Goal: Task Accomplishment & Management: Use online tool/utility

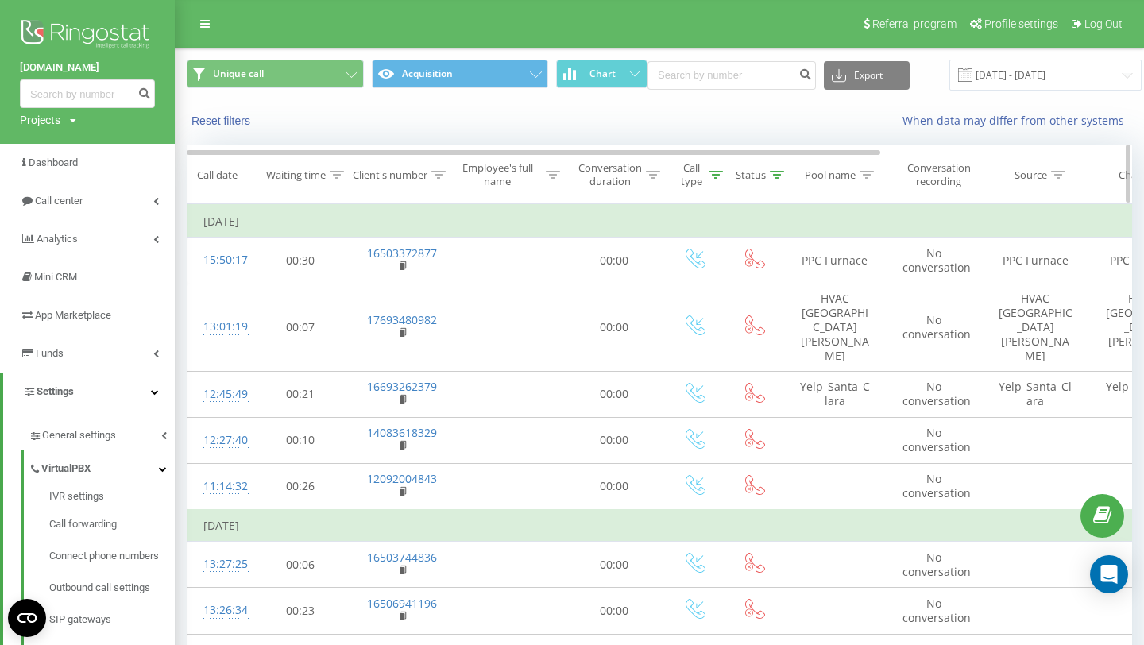
click at [442, 169] on div at bounding box center [438, 175] width 14 height 14
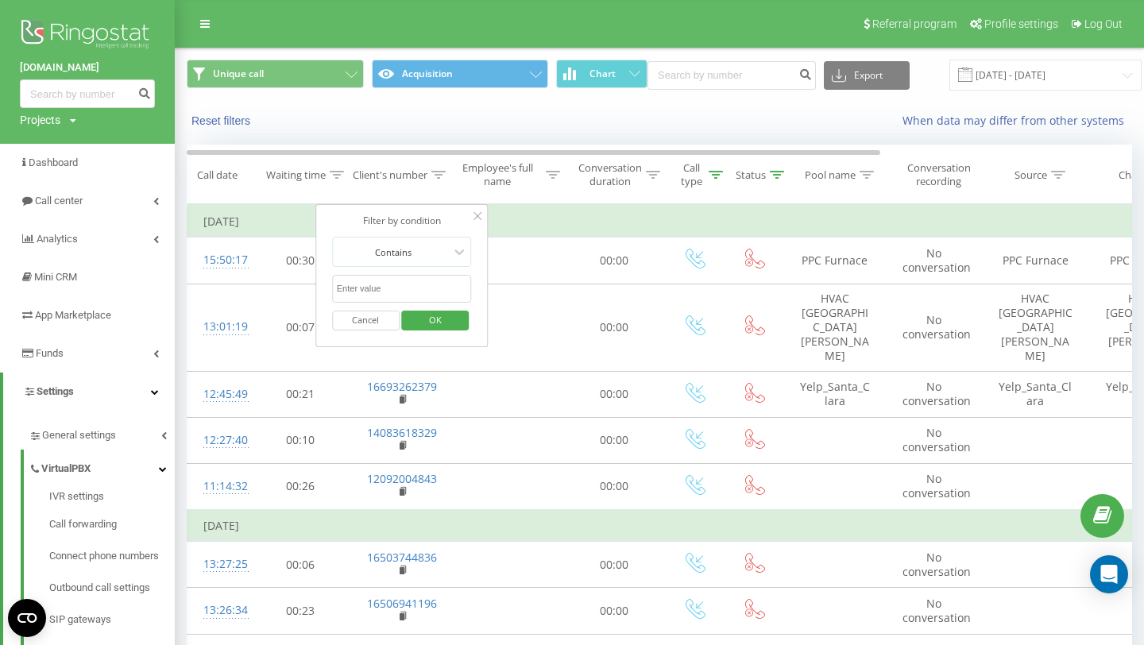
click at [620, 123] on div "When data may differ from other systems" at bounding box center [841, 121] width 604 height 16
click at [543, 131] on div "Reset filters When data may differ from other systems" at bounding box center [659, 121] width 967 height 38
click at [686, 135] on div "Reset filters When data may differ from other systems" at bounding box center [659, 121] width 967 height 38
click at [753, 170] on div "Status" at bounding box center [751, 175] width 30 height 14
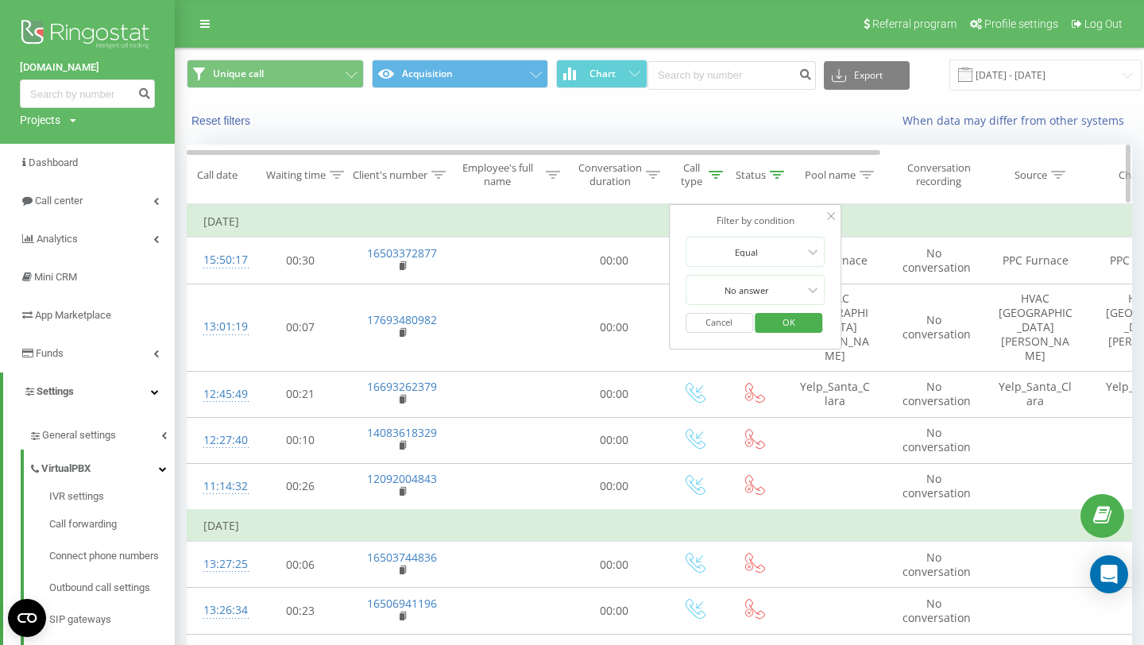
click at [766, 171] on div "Status" at bounding box center [760, 175] width 48 height 14
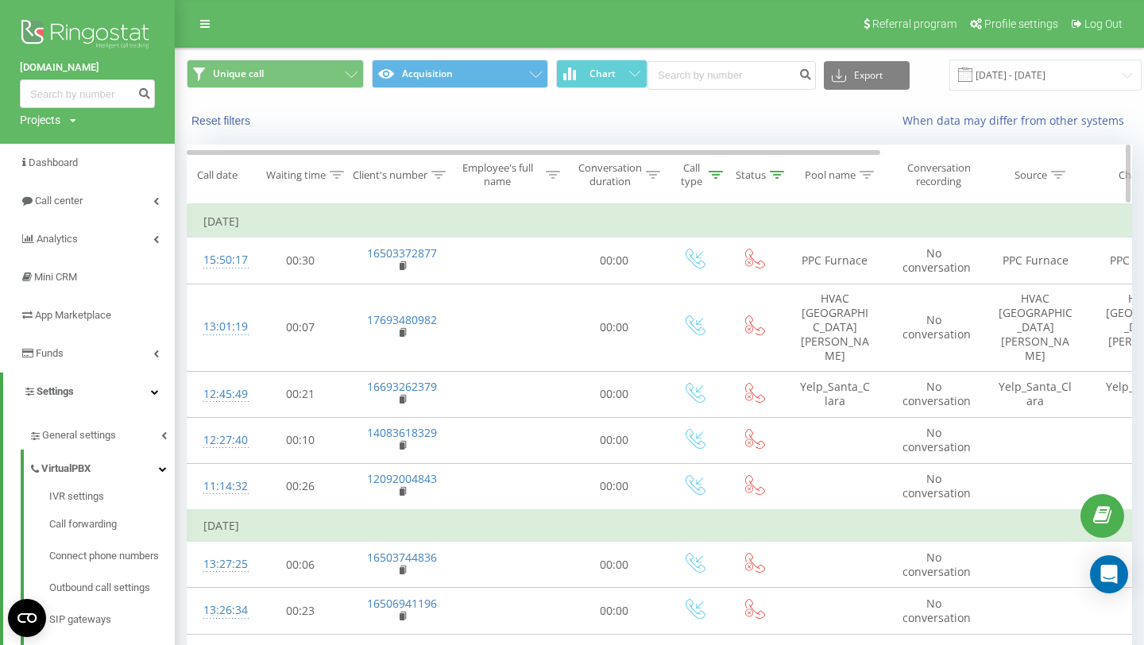
click at [771, 176] on icon at bounding box center [777, 175] width 14 height 8
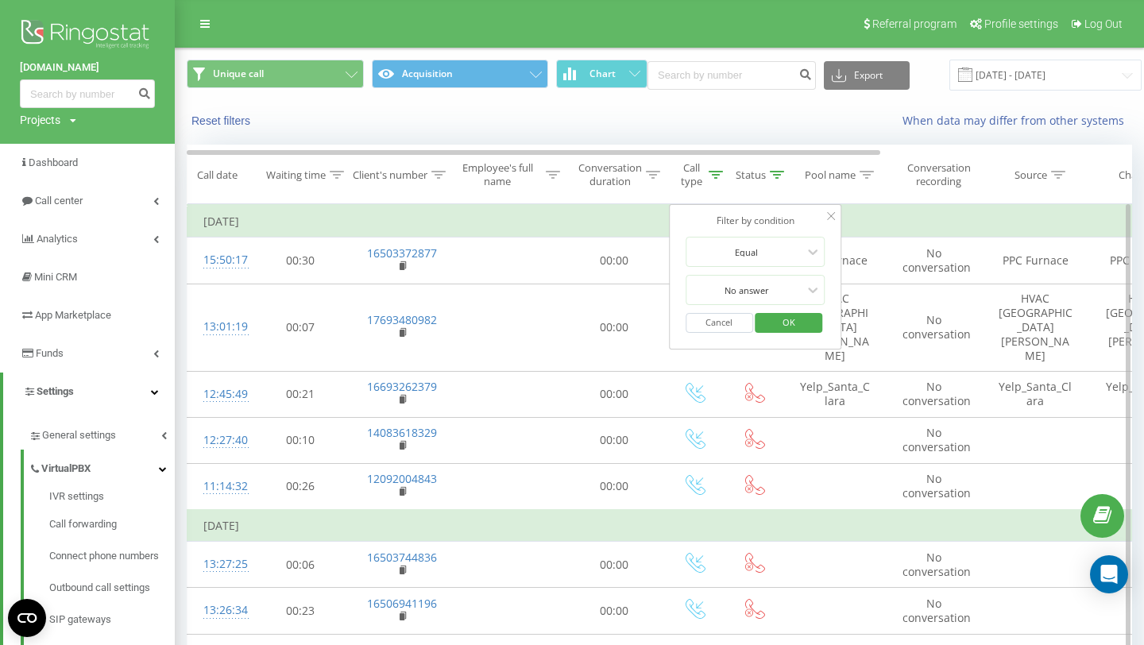
click at [713, 323] on button "Cancel" at bounding box center [719, 323] width 68 height 20
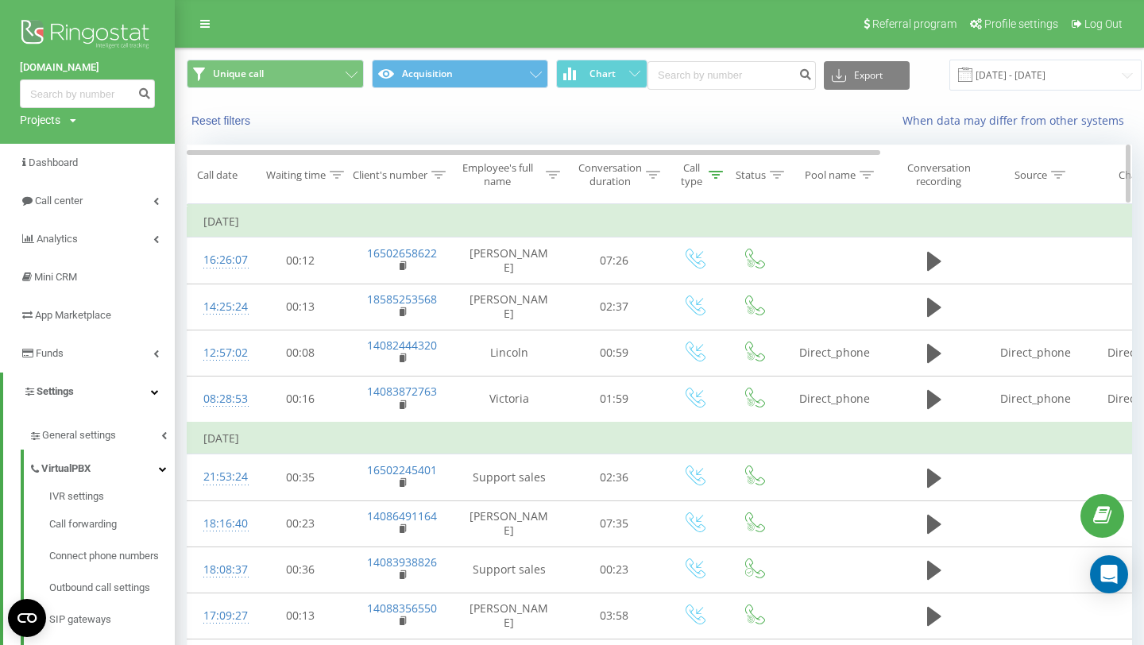
click at [438, 175] on icon at bounding box center [439, 175] width 14 height 8
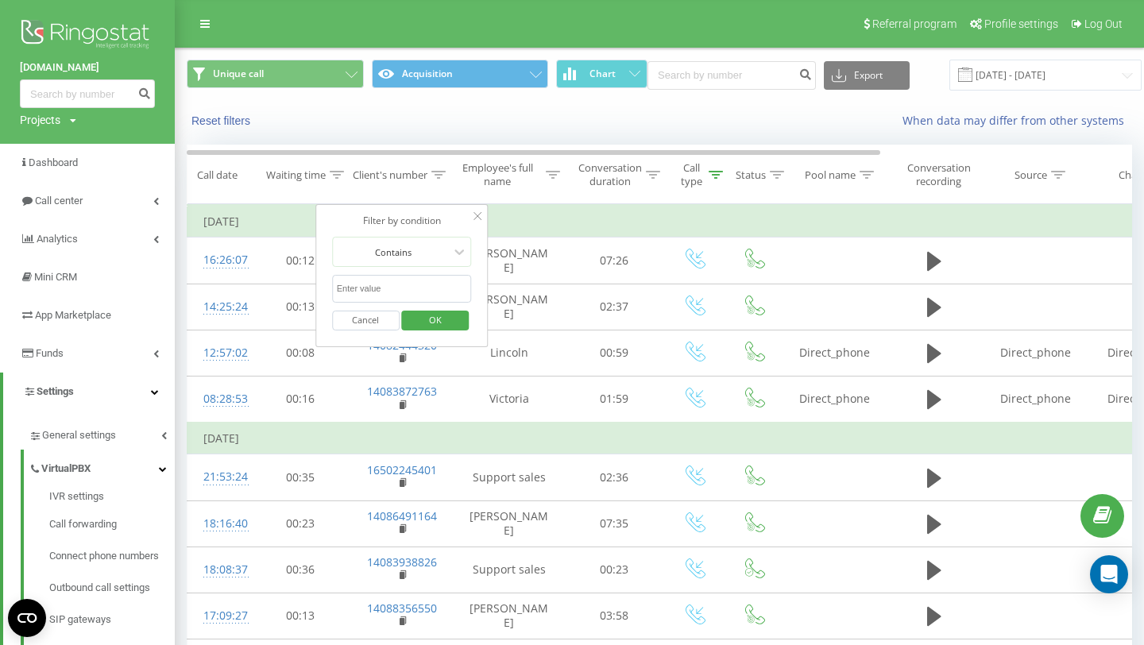
click at [388, 286] on input "text" at bounding box center [402, 289] width 140 height 28
type input "5438"
click at [424, 328] on span "OK" at bounding box center [435, 319] width 44 height 25
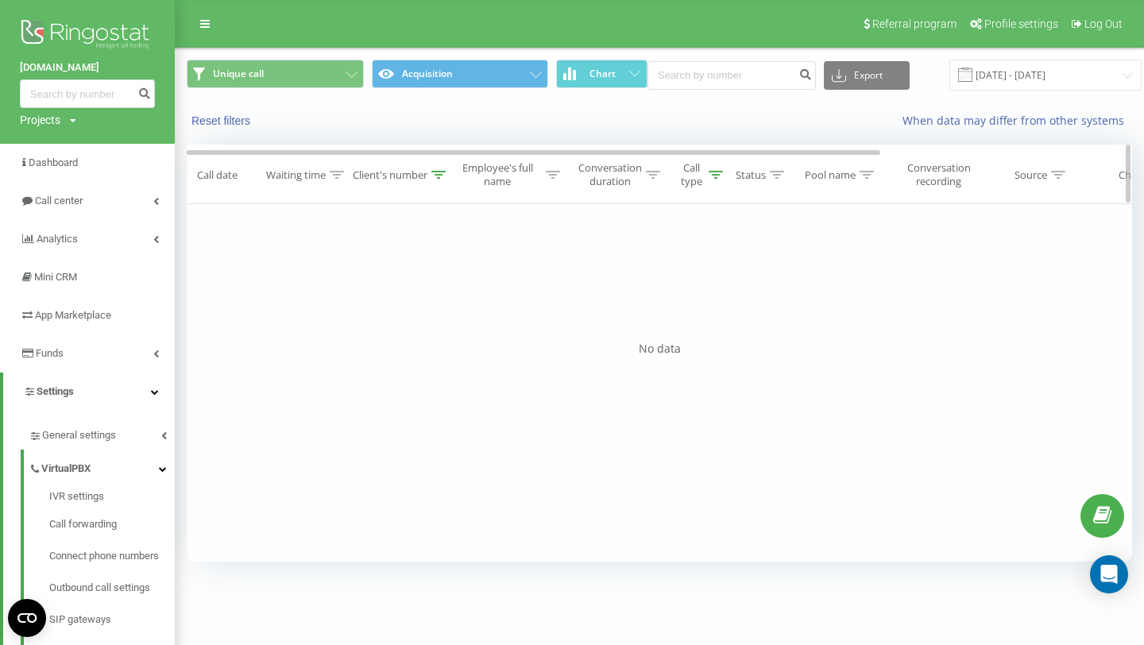
click at [714, 167] on div "Call type" at bounding box center [700, 174] width 45 height 27
click at [443, 114] on div "Reset filters" at bounding box center [357, 121] width 363 height 16
click at [523, 120] on div "Reset filters" at bounding box center [357, 121] width 363 height 16
click at [745, 323] on span "OK" at bounding box center [729, 322] width 44 height 25
click at [329, 70] on button "Unique call" at bounding box center [275, 74] width 177 height 29
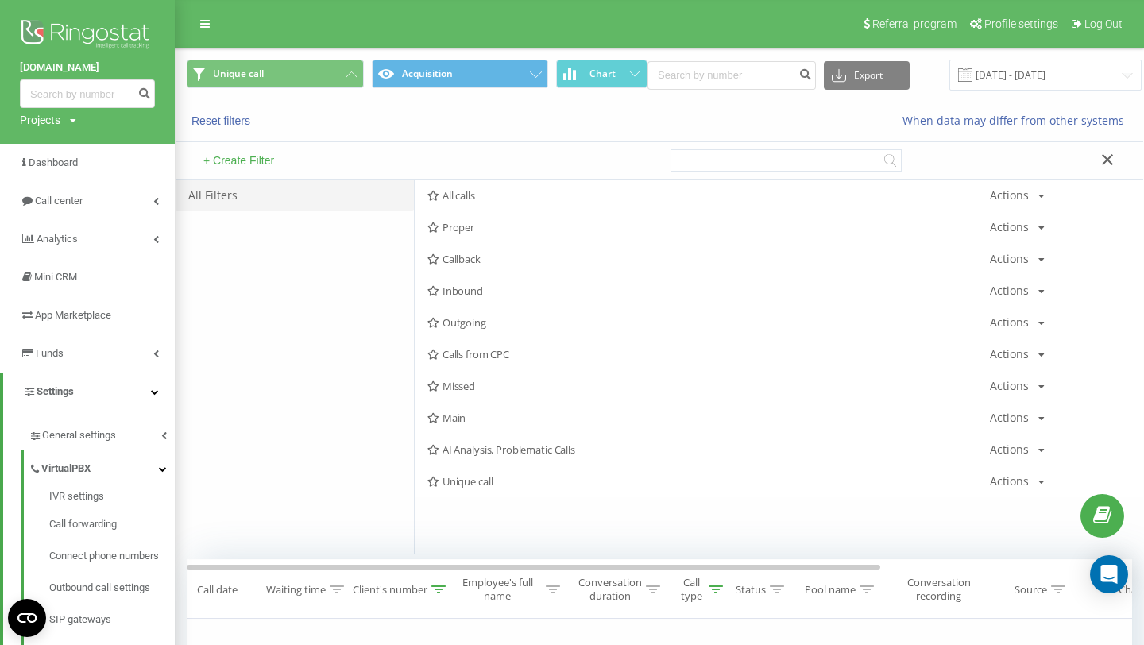
click at [408, 148] on div "+ Create Filter" at bounding box center [418, 160] width 484 height 37
click at [396, 142] on div "+ Create Filter" at bounding box center [418, 160] width 484 height 37
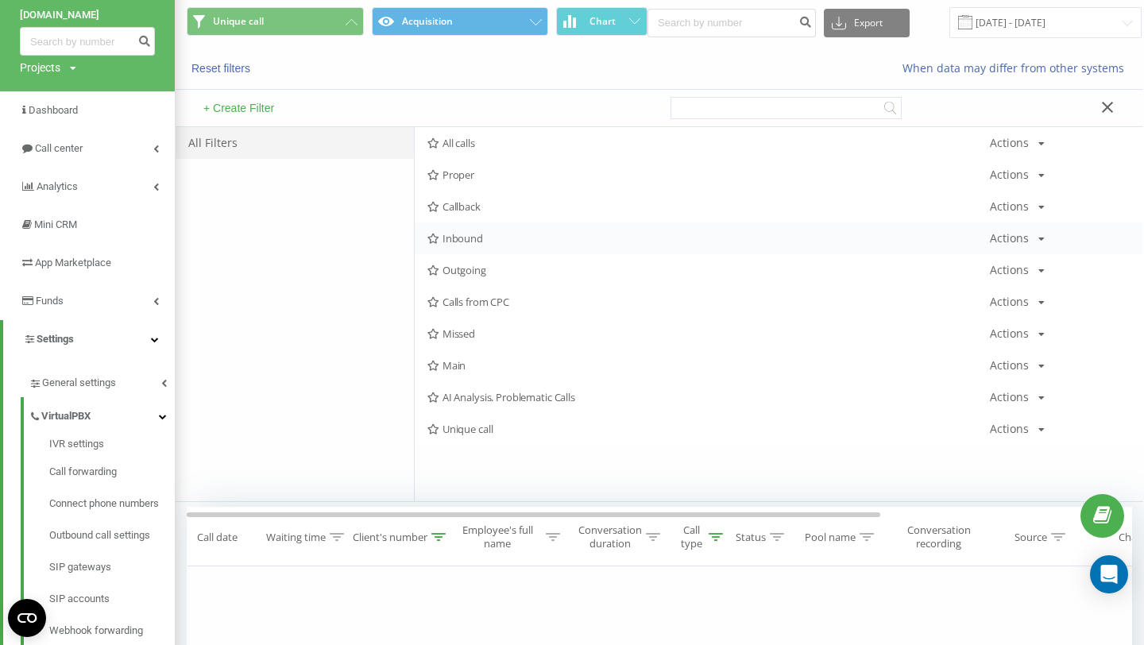
scroll to position [52, 0]
click at [238, 223] on div "All Filters" at bounding box center [295, 315] width 238 height 374
click at [466, 415] on div "Unique call Actions Edit Copy Delete Default Share" at bounding box center [779, 430] width 728 height 32
click at [464, 426] on span "Unique call" at bounding box center [708, 429] width 562 height 11
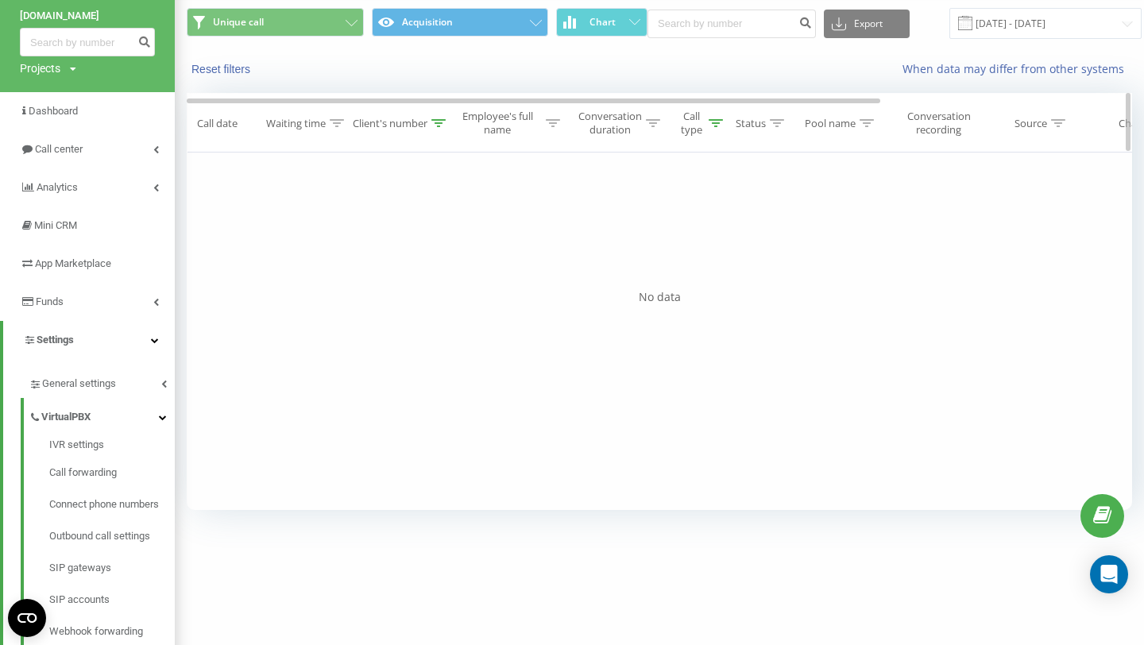
click at [724, 129] on div "Call type" at bounding box center [696, 123] width 64 height 27
click at [480, 180] on div "Filter by condition Equal Cancel OK Filter by condition Contains 5438 Cancel OK…" at bounding box center [659, 331] width 945 height 357
click at [494, 196] on div "Filter by condition Equal Cancel OK Filter by condition Contains 5438 Cancel OK…" at bounding box center [659, 331] width 945 height 357
click at [662, 269] on button "Cancel" at bounding box center [660, 271] width 68 height 20
click at [435, 124] on icon at bounding box center [438, 123] width 14 height 8
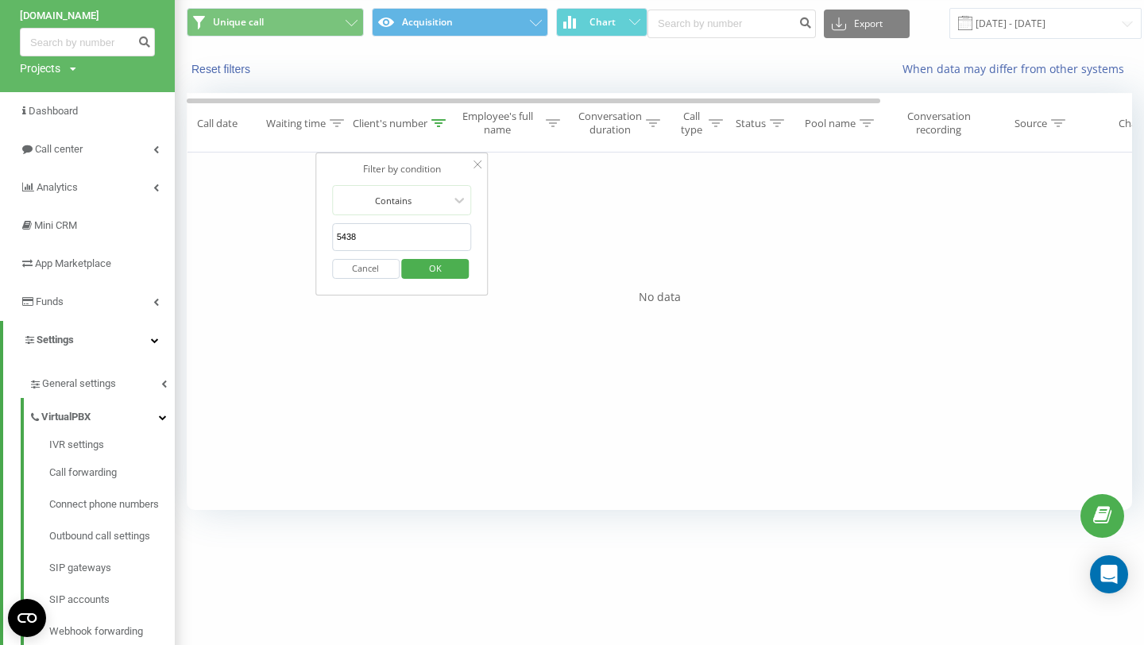
click at [379, 238] on input "5438" at bounding box center [402, 237] width 140 height 28
click at [878, 276] on div "Filter by condition Equal Cancel OK Filter by condition Contains 5438 Cancel OK…" at bounding box center [659, 331] width 945 height 357
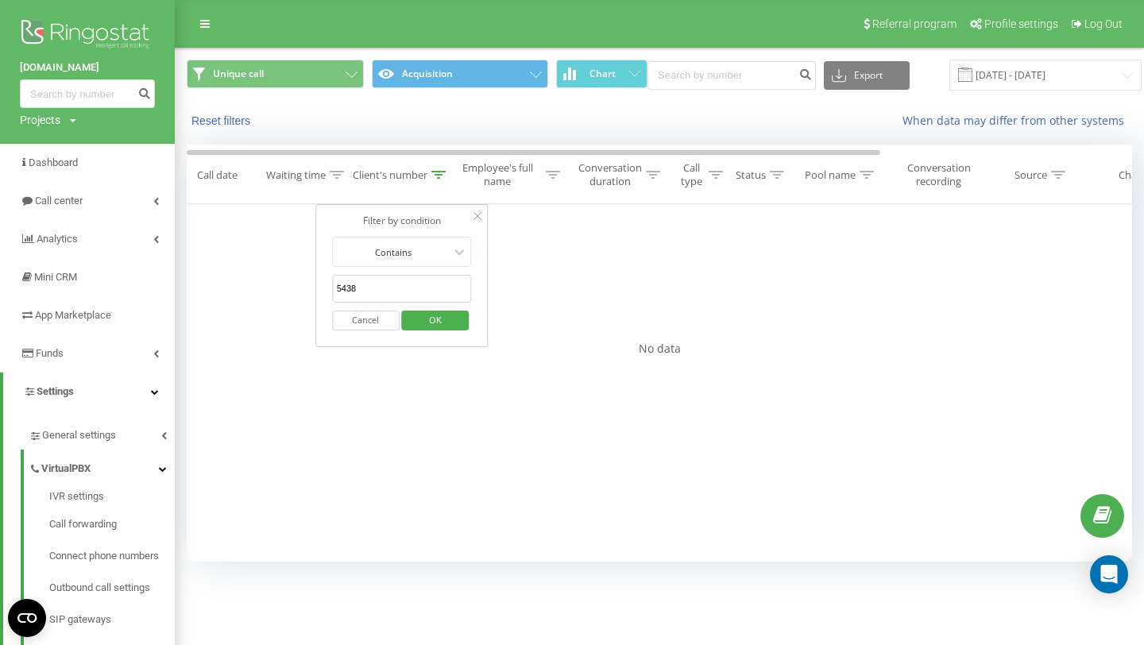
click at [477, 213] on icon at bounding box center [477, 216] width 8 height 8
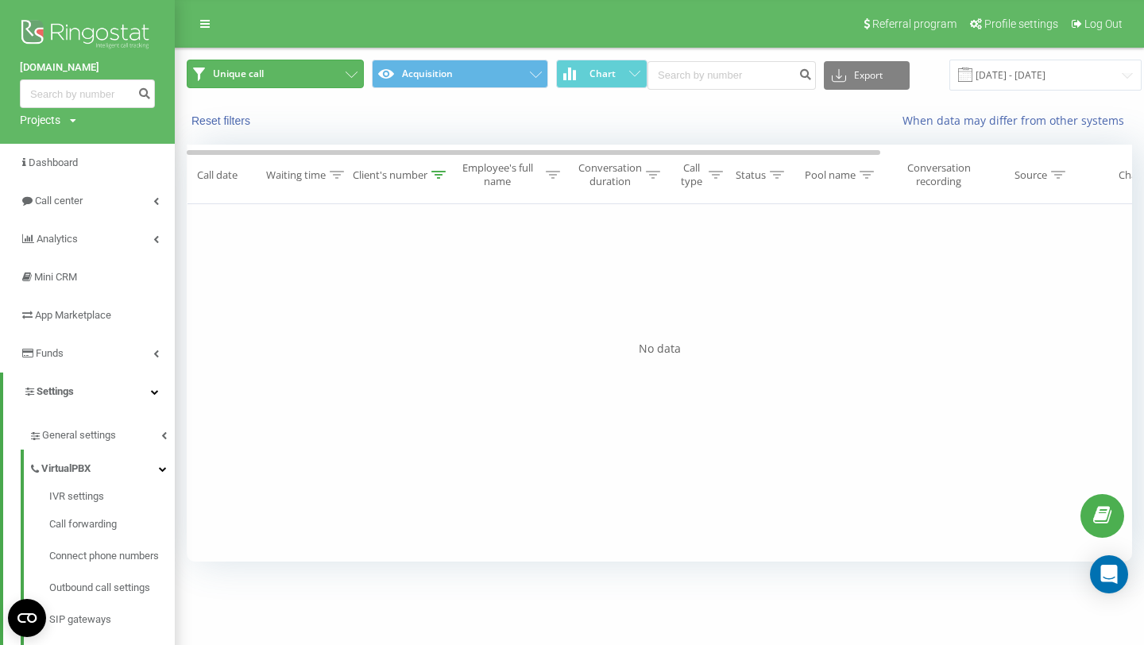
click at [326, 73] on button "Unique call" at bounding box center [275, 74] width 177 height 29
